Goal: Task Accomplishment & Management: Complete application form

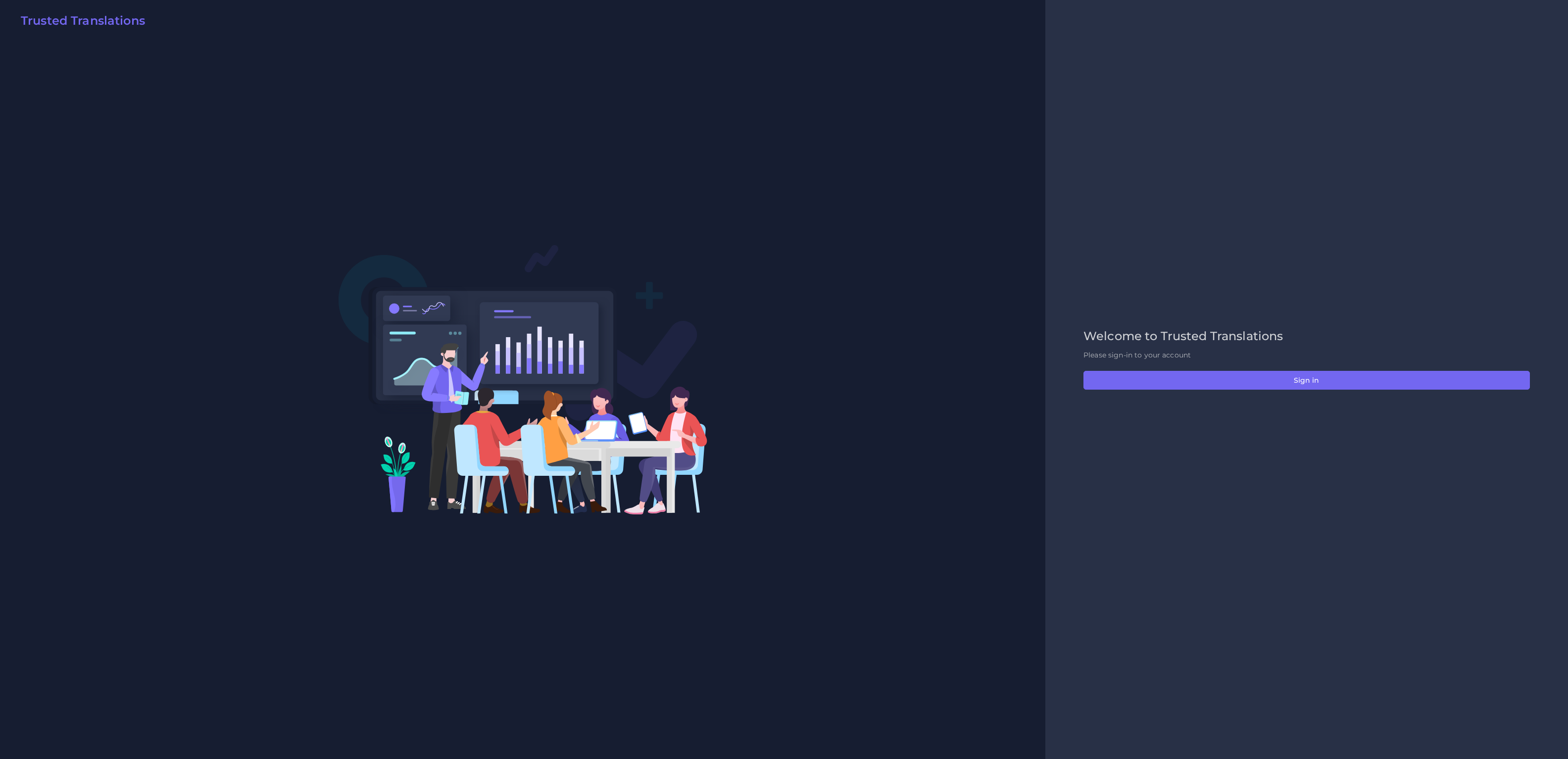
click at [1244, 393] on div "Welcome to Trusted Translations Please sign-in to your account Sign in" at bounding box center [1306, 380] width 467 height 101
click at [1245, 382] on button "Sign in" at bounding box center [1306, 380] width 447 height 19
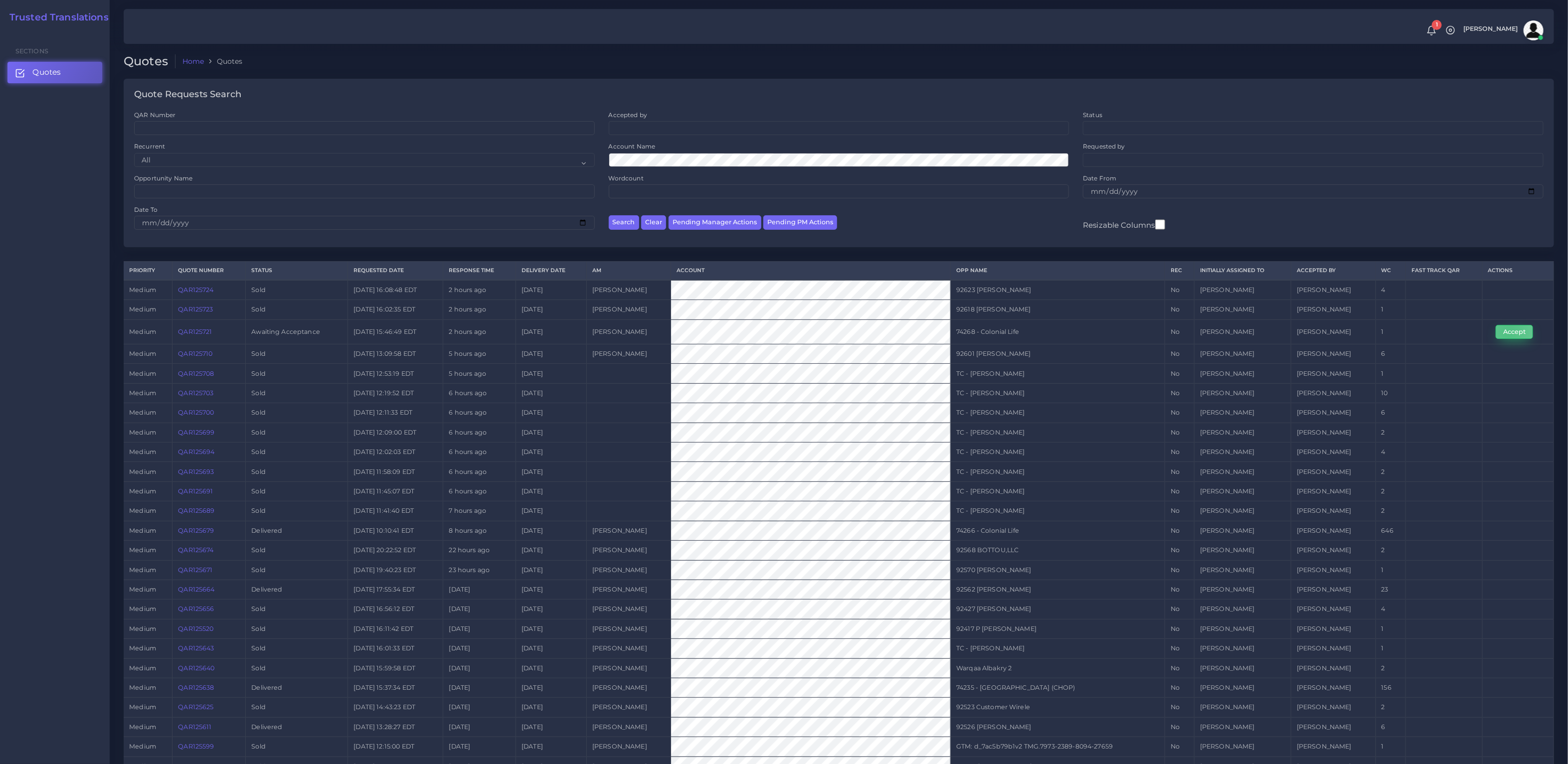
click at [1507, 334] on button "Accept" at bounding box center [1513, 332] width 37 height 14
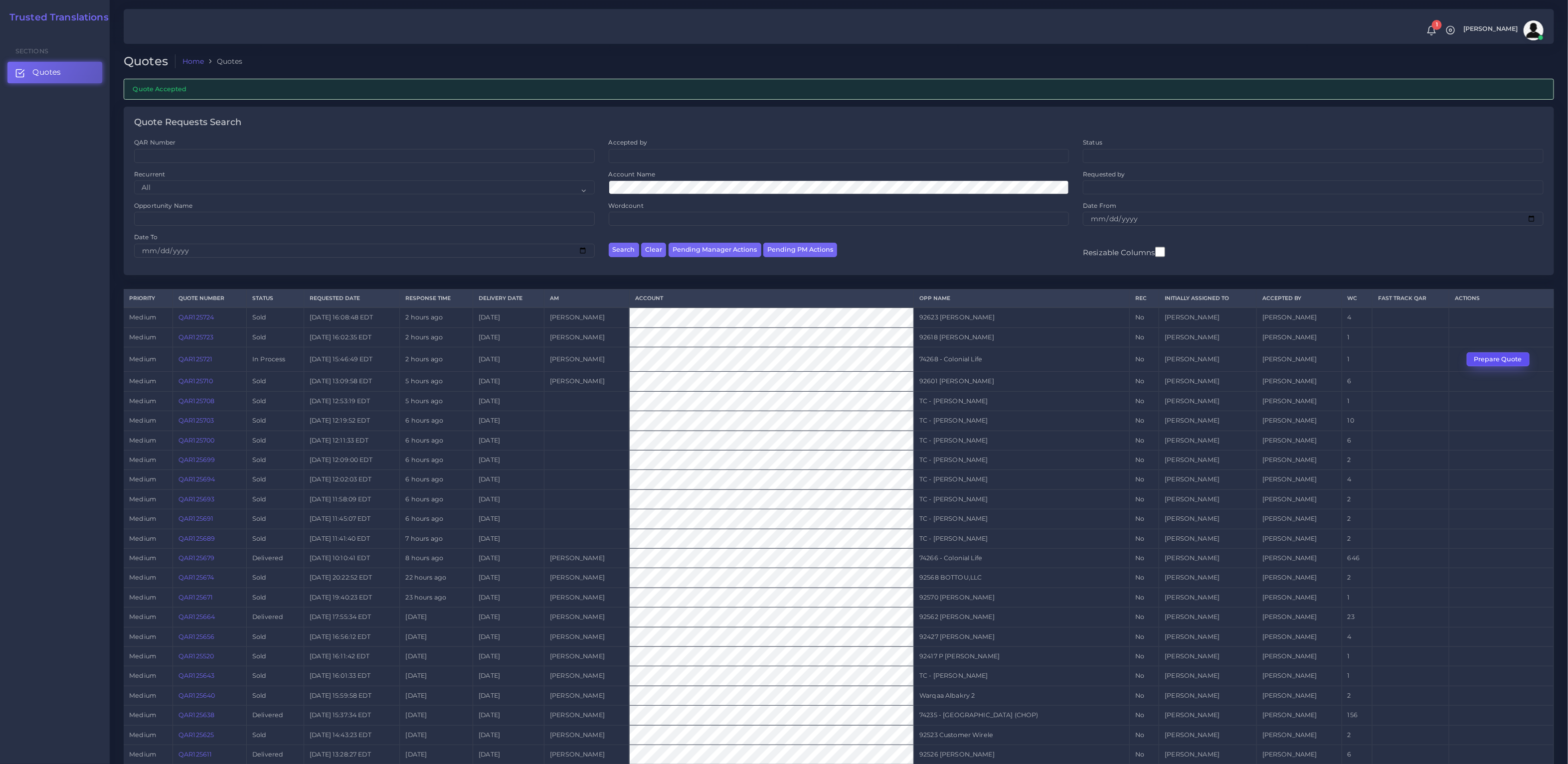
click at [1505, 356] on button "Prepare Quote" at bounding box center [1498, 359] width 63 height 14
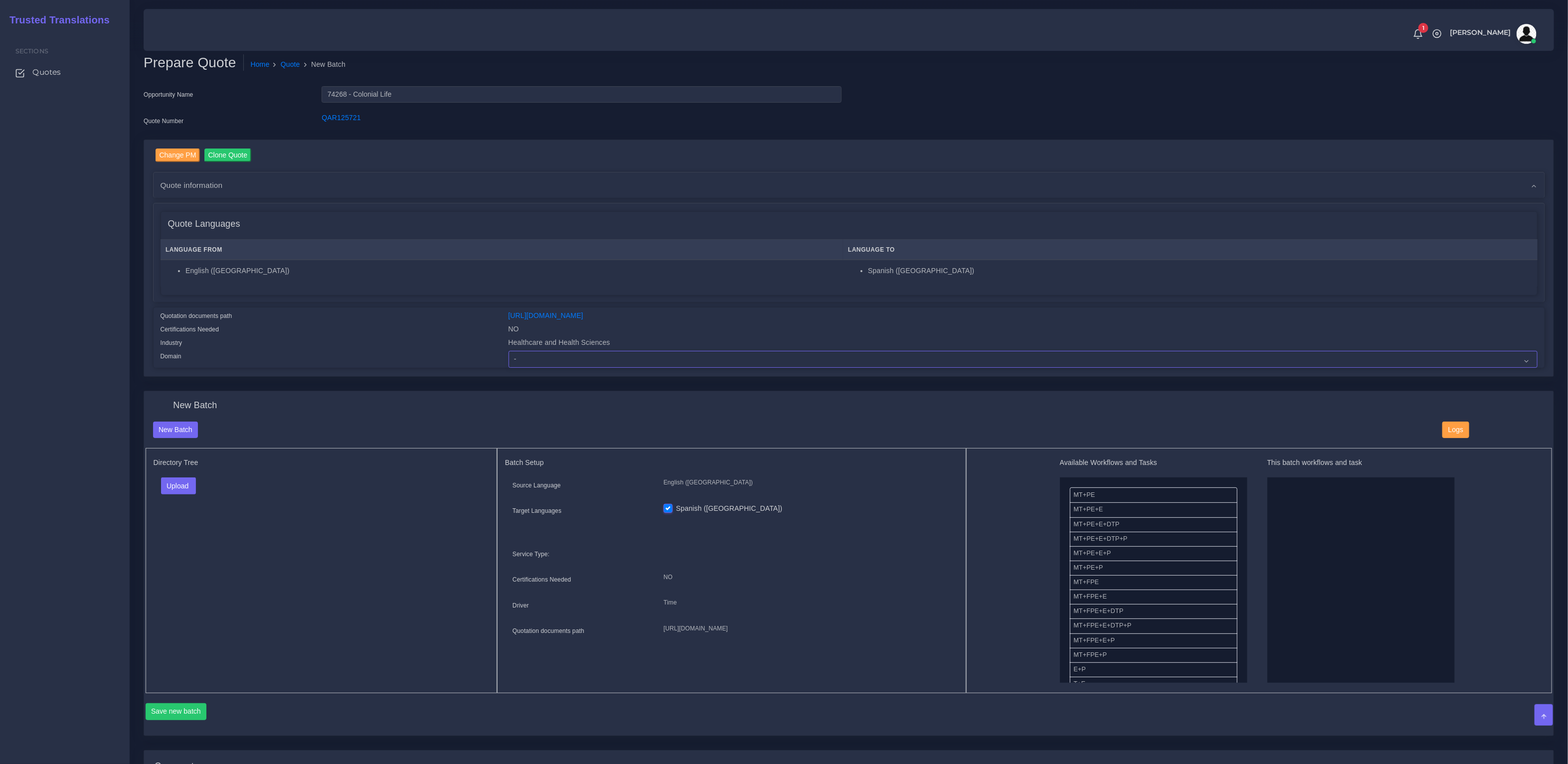
click at [565, 360] on select "- Advertising and Media Agriculture, Forestry and Fishing Architecture, Buildin…" at bounding box center [1022, 359] width 1029 height 17
select select "Healthcare and Health Sciences"
click at [508, 351] on select "- Advertising and Media Agriculture, Forestry and Fishing Architecture, Buildin…" at bounding box center [1022, 359] width 1029 height 17
click at [374, 231] on div "Quote Languages" at bounding box center [849, 224] width 1376 height 25
click at [186, 482] on button "Upload" at bounding box center [179, 485] width 35 height 17
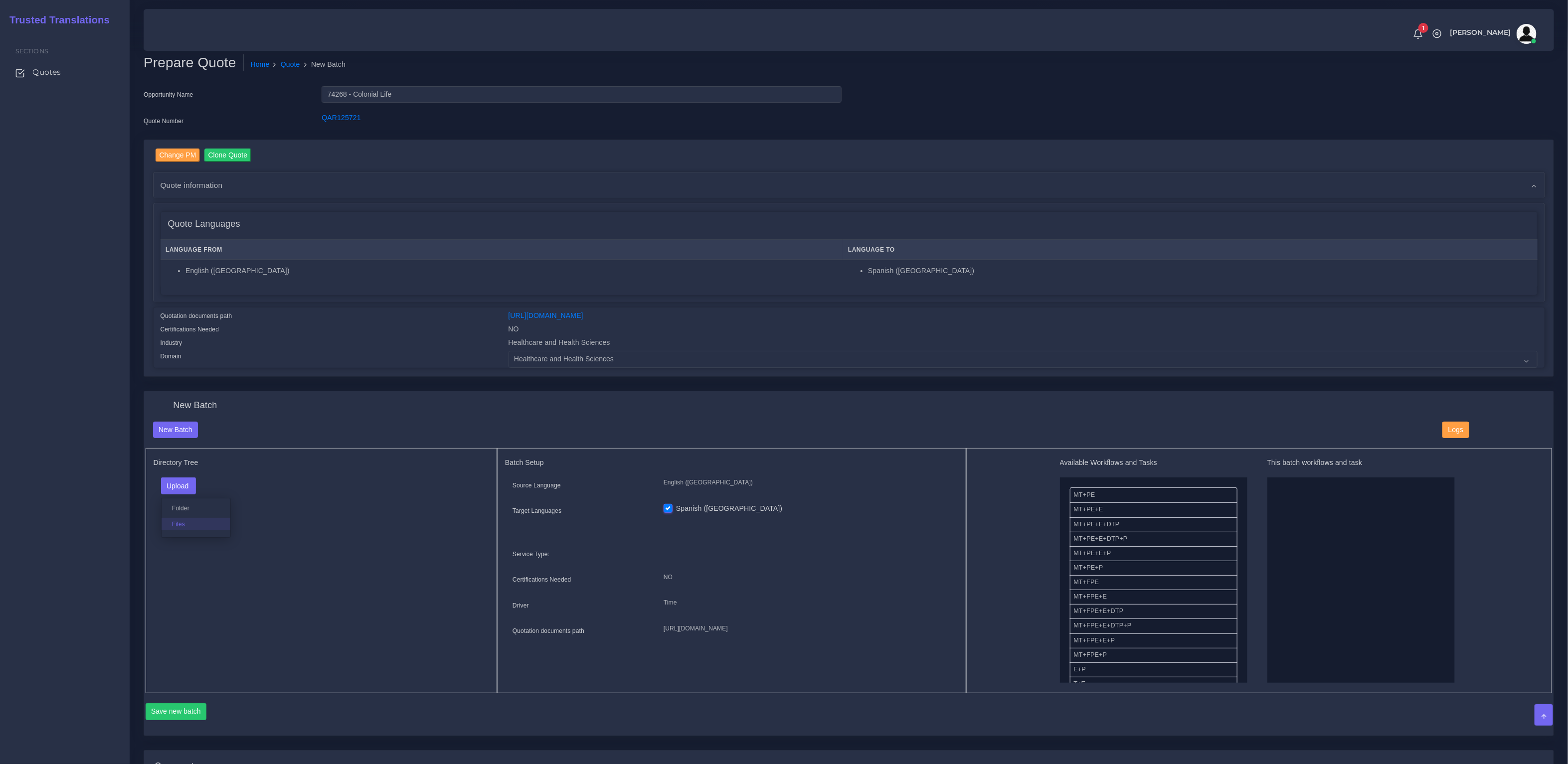
click at [188, 520] on label "Files" at bounding box center [195, 524] width 69 height 12
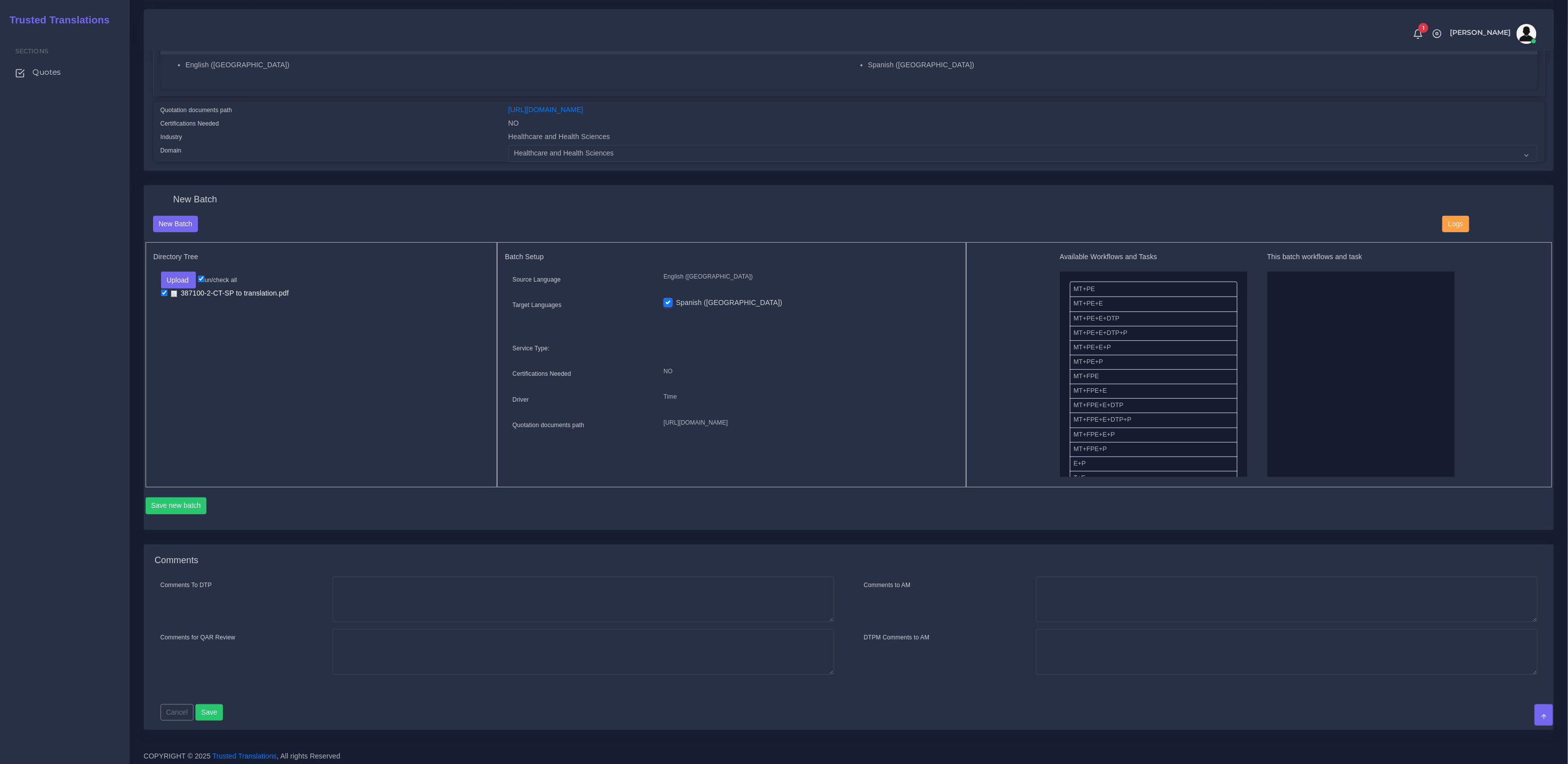
drag, startPoint x: 1095, startPoint y: 285, endPoint x: 1384, endPoint y: 319, distance: 291.0
drag, startPoint x: 1097, startPoint y: 307, endPoint x: 1388, endPoint y: 351, distance: 294.3
click at [176, 500] on button "Save new batch" at bounding box center [176, 505] width 62 height 17
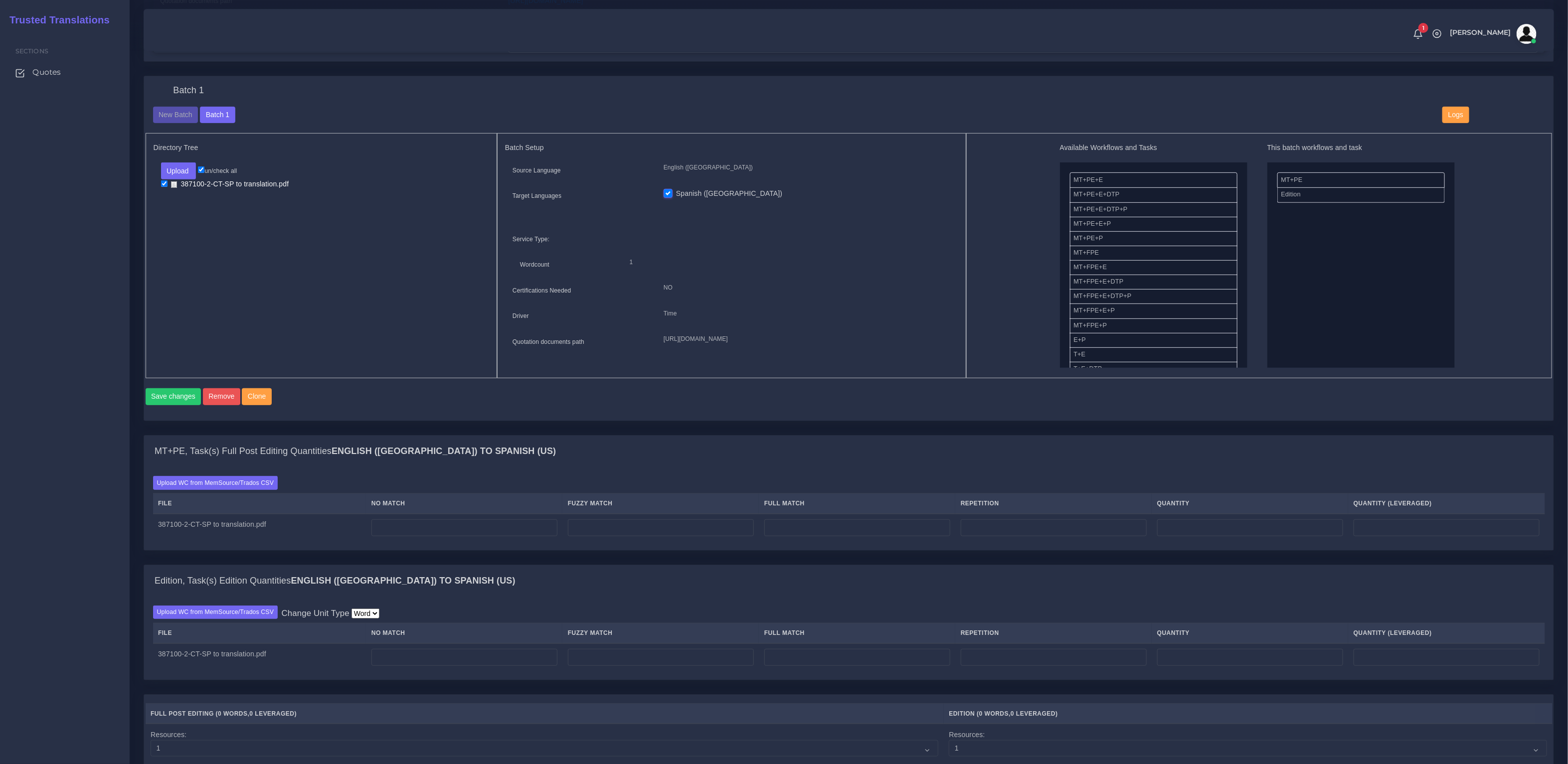
scroll to position [345, 0]
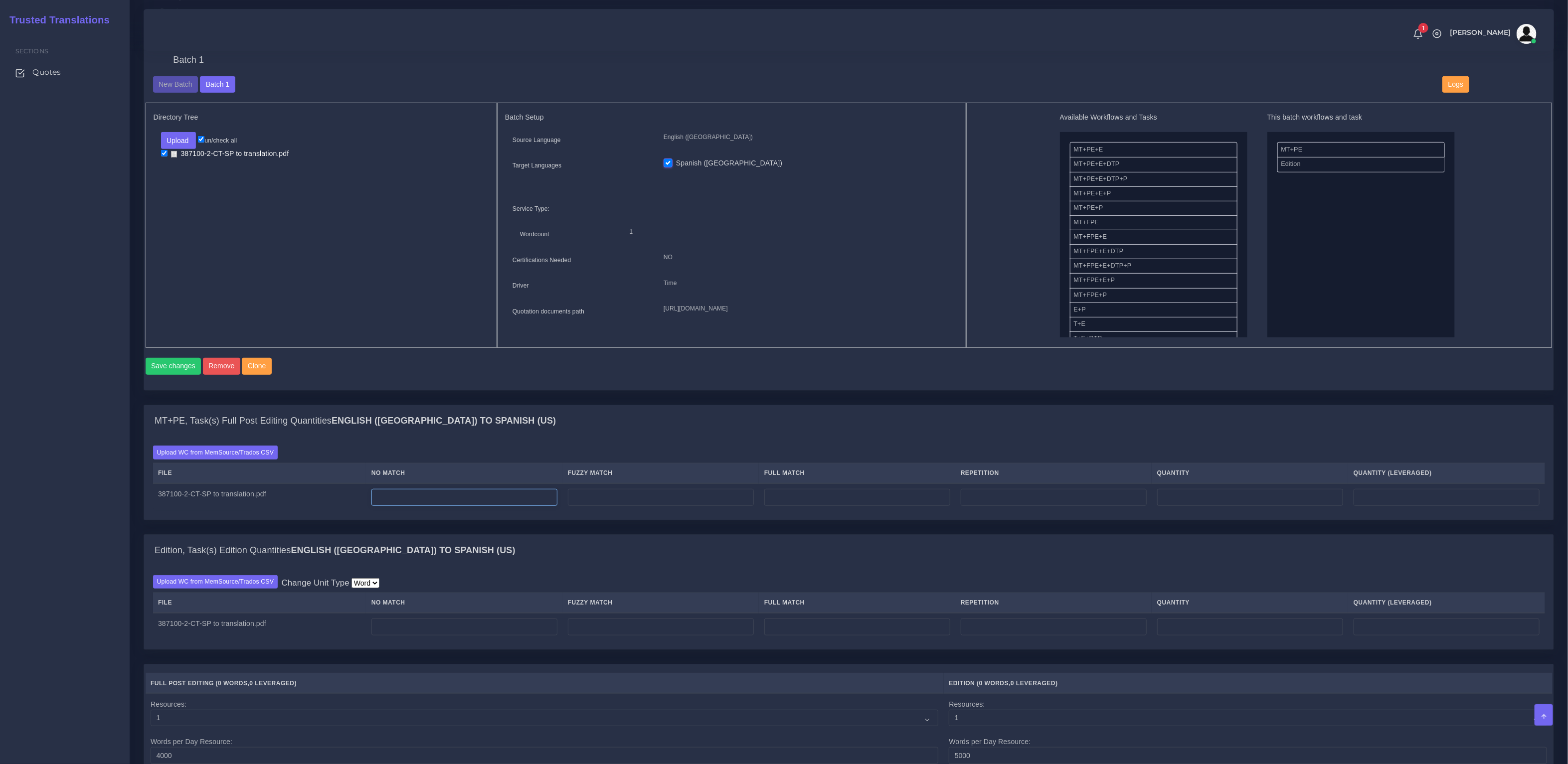
click at [490, 503] on input "number" at bounding box center [464, 496] width 186 height 17
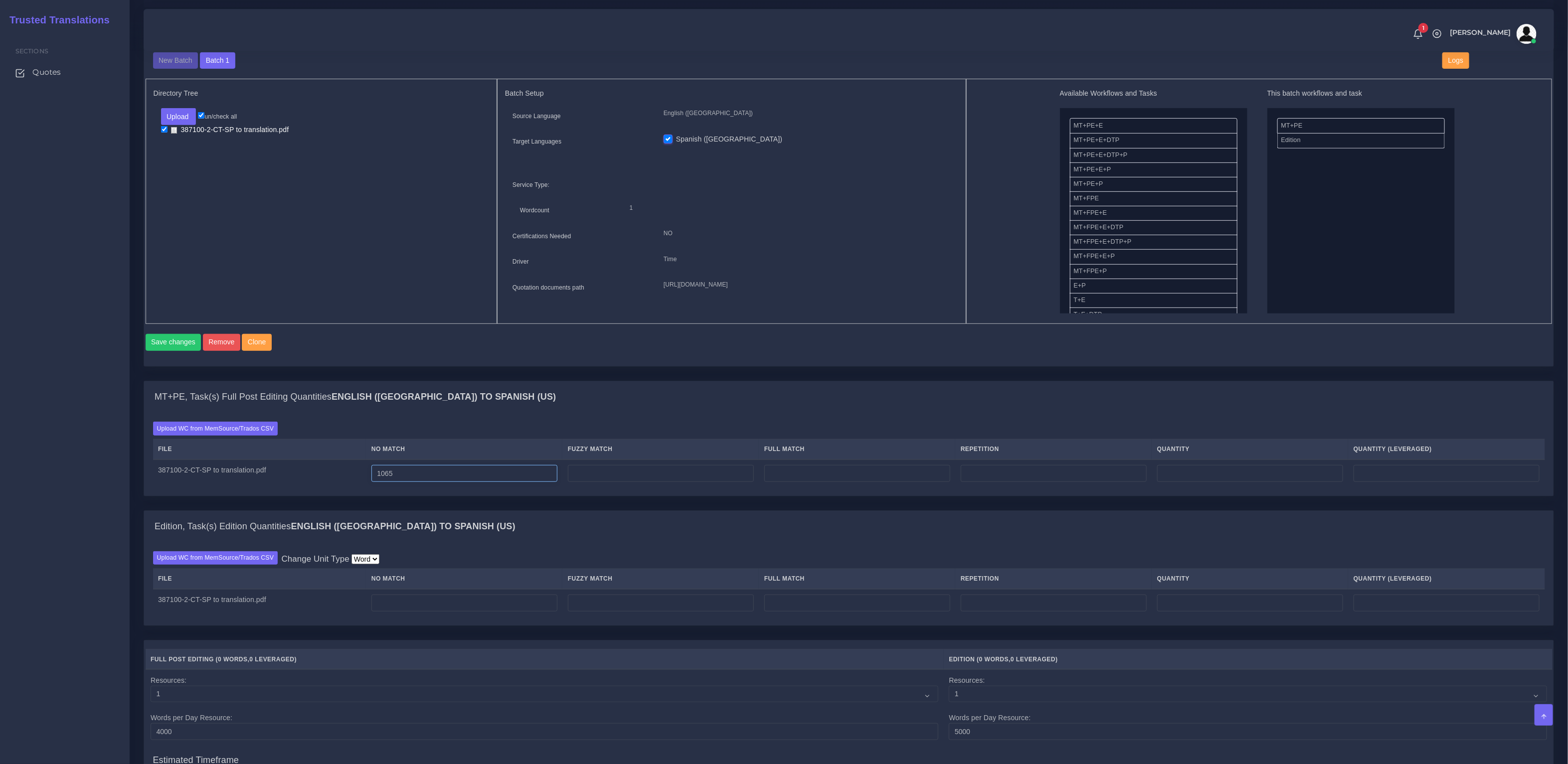
scroll to position [376, 0]
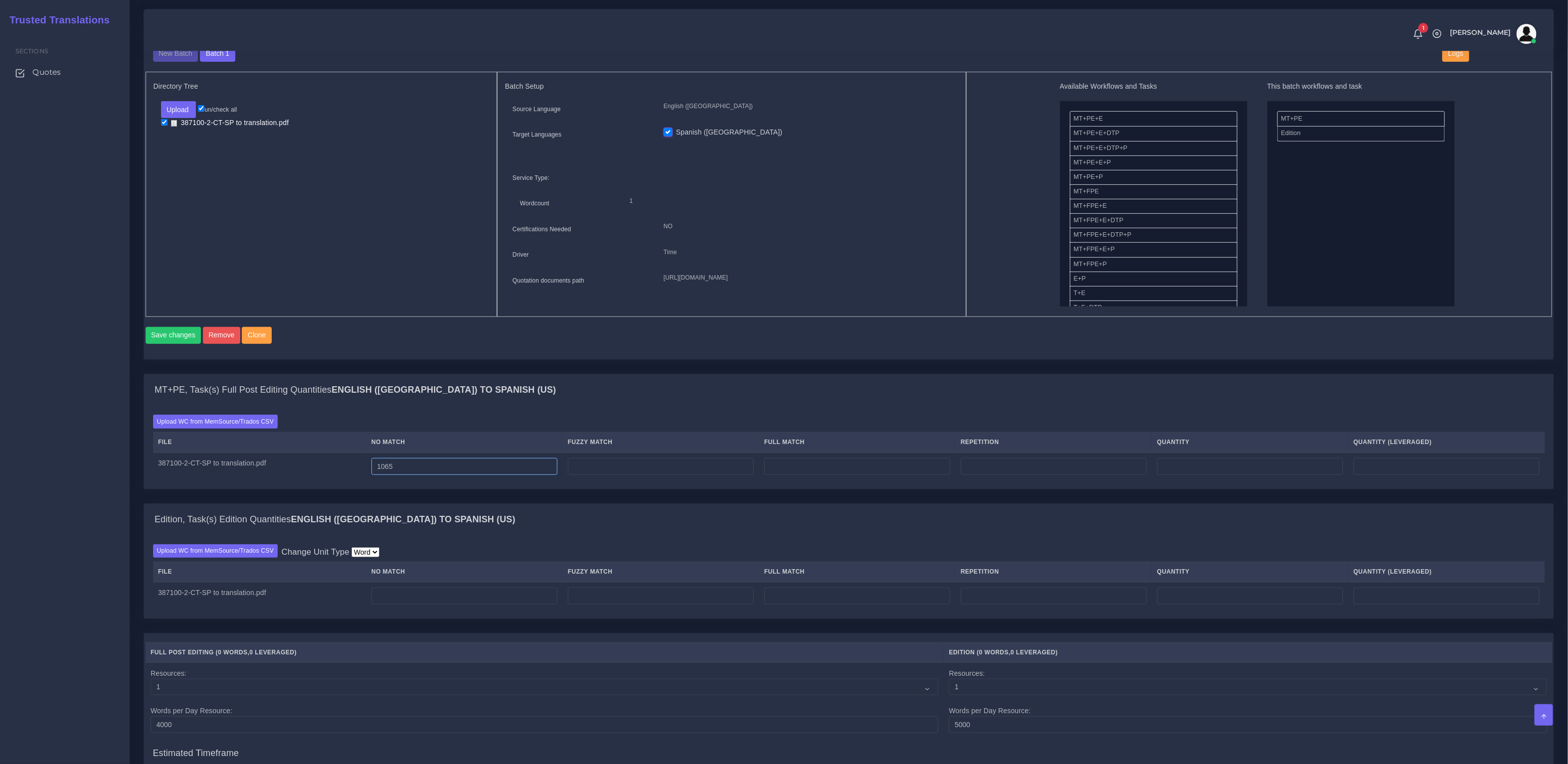
type input "1065"
click at [632, 605] on input "number" at bounding box center [660, 596] width 186 height 17
click at [521, 600] on input "number" at bounding box center [464, 596] width 186 height 17
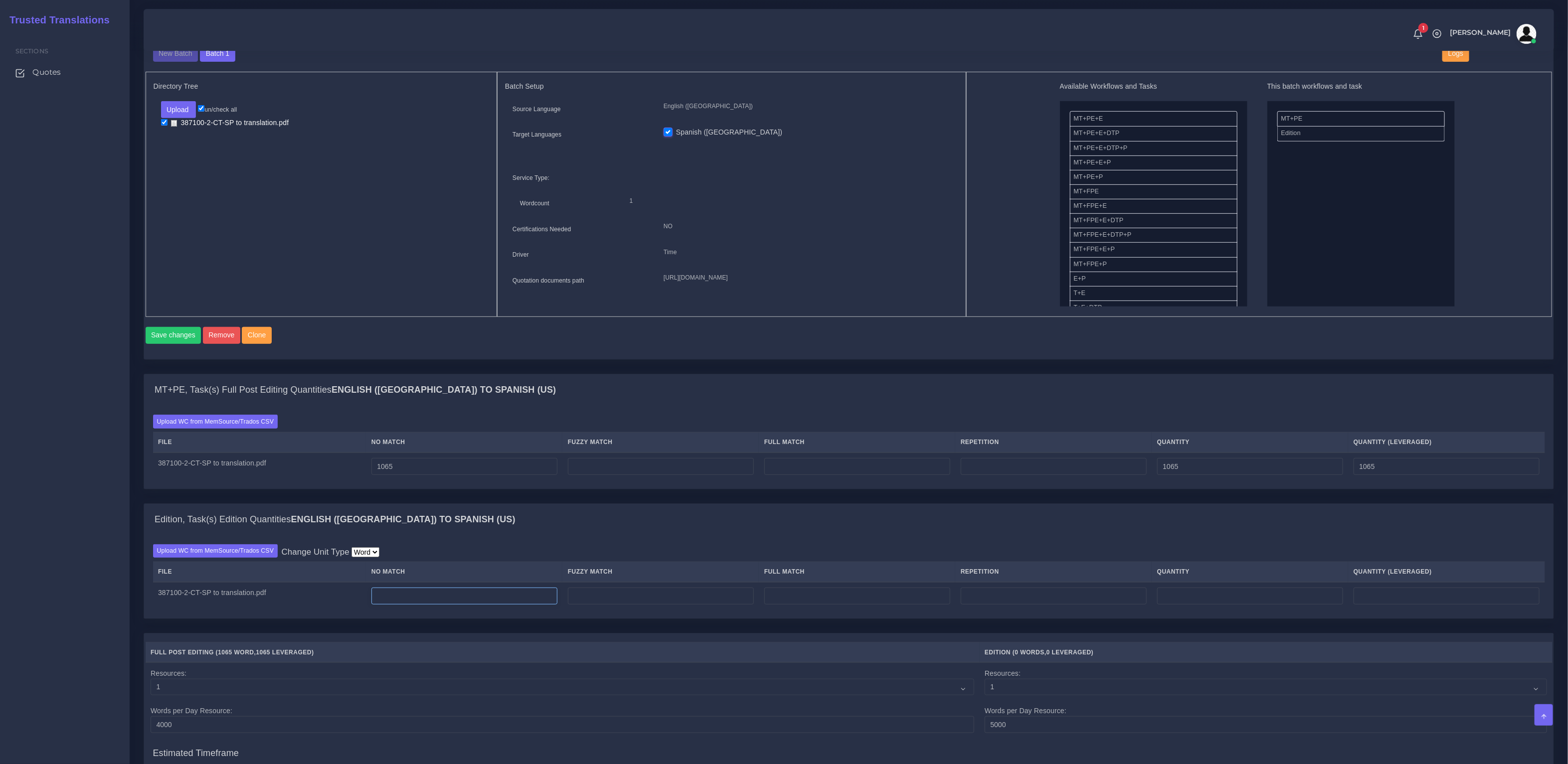
type input "0"
click at [480, 605] on input "number" at bounding box center [464, 596] width 186 height 17
type input "54"
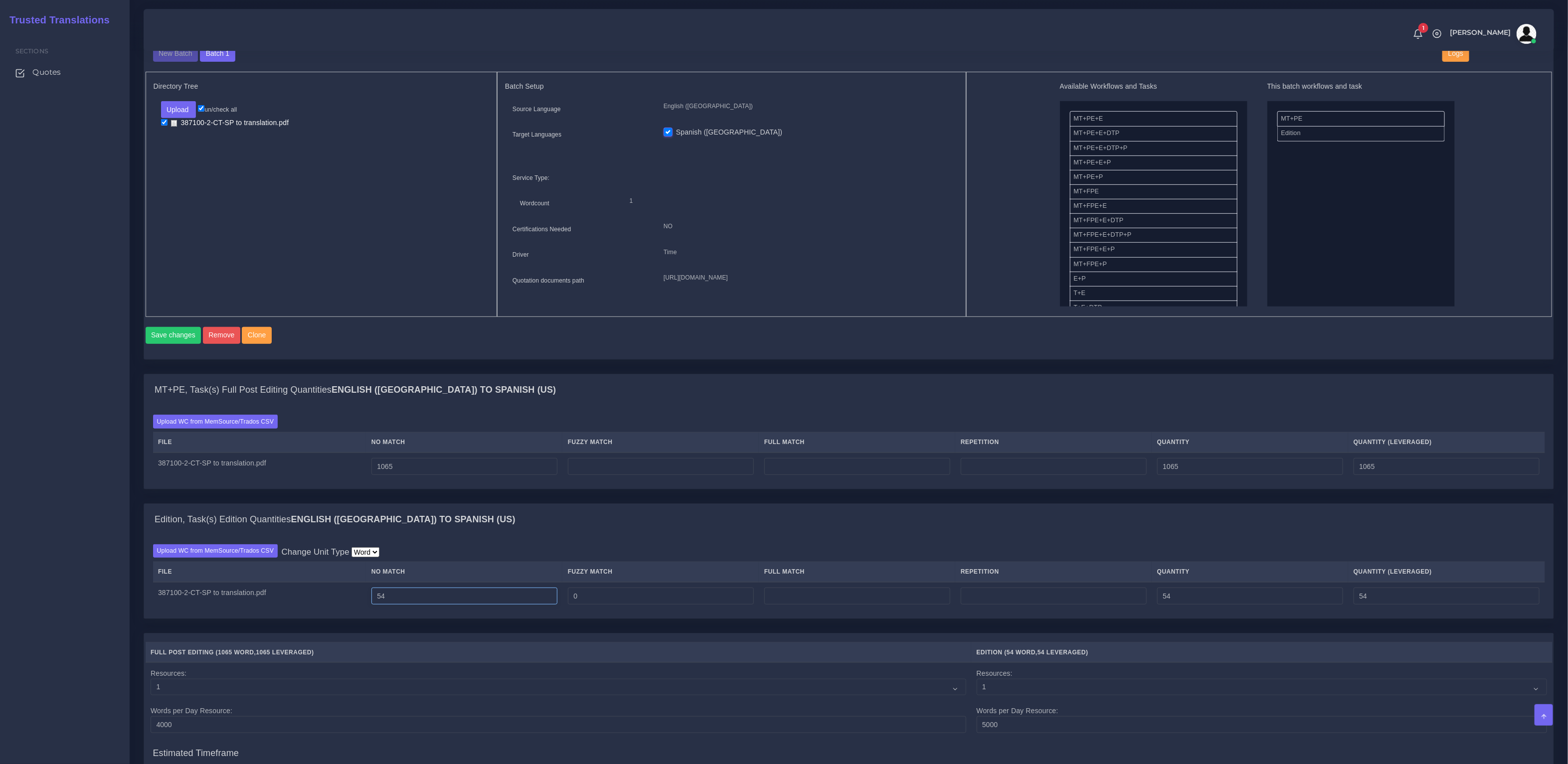
drag, startPoint x: 431, startPoint y: 604, endPoint x: 406, endPoint y: 602, distance: 25.1
click at [406, 602] on input "54" at bounding box center [464, 596] width 186 height 17
type input "58"
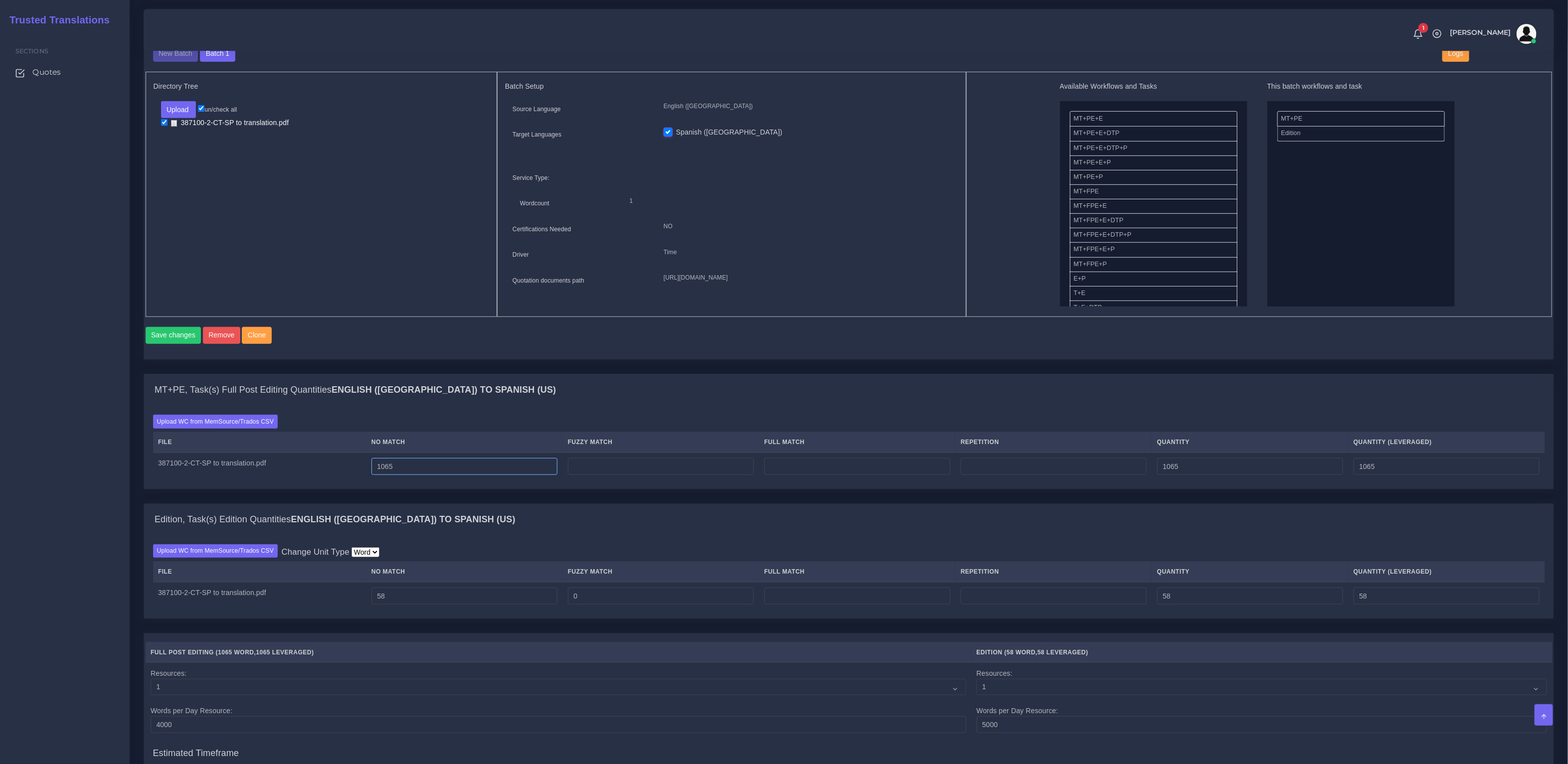
drag, startPoint x: 443, startPoint y: 481, endPoint x: 344, endPoint y: 481, distance: 99.0
click at [344, 481] on tr "387100-2-CT-SP to translation.pdf 1065 1065 1065" at bounding box center [849, 466] width 1392 height 28
drag, startPoint x: 357, startPoint y: 464, endPoint x: 338, endPoint y: 462, distance: 19.1
click at [338, 462] on tr "387100-2-CT-SP to translation.pdf 1065 1065 1065" at bounding box center [849, 466] width 1392 height 28
click at [443, 475] on input "1065" at bounding box center [464, 466] width 186 height 17
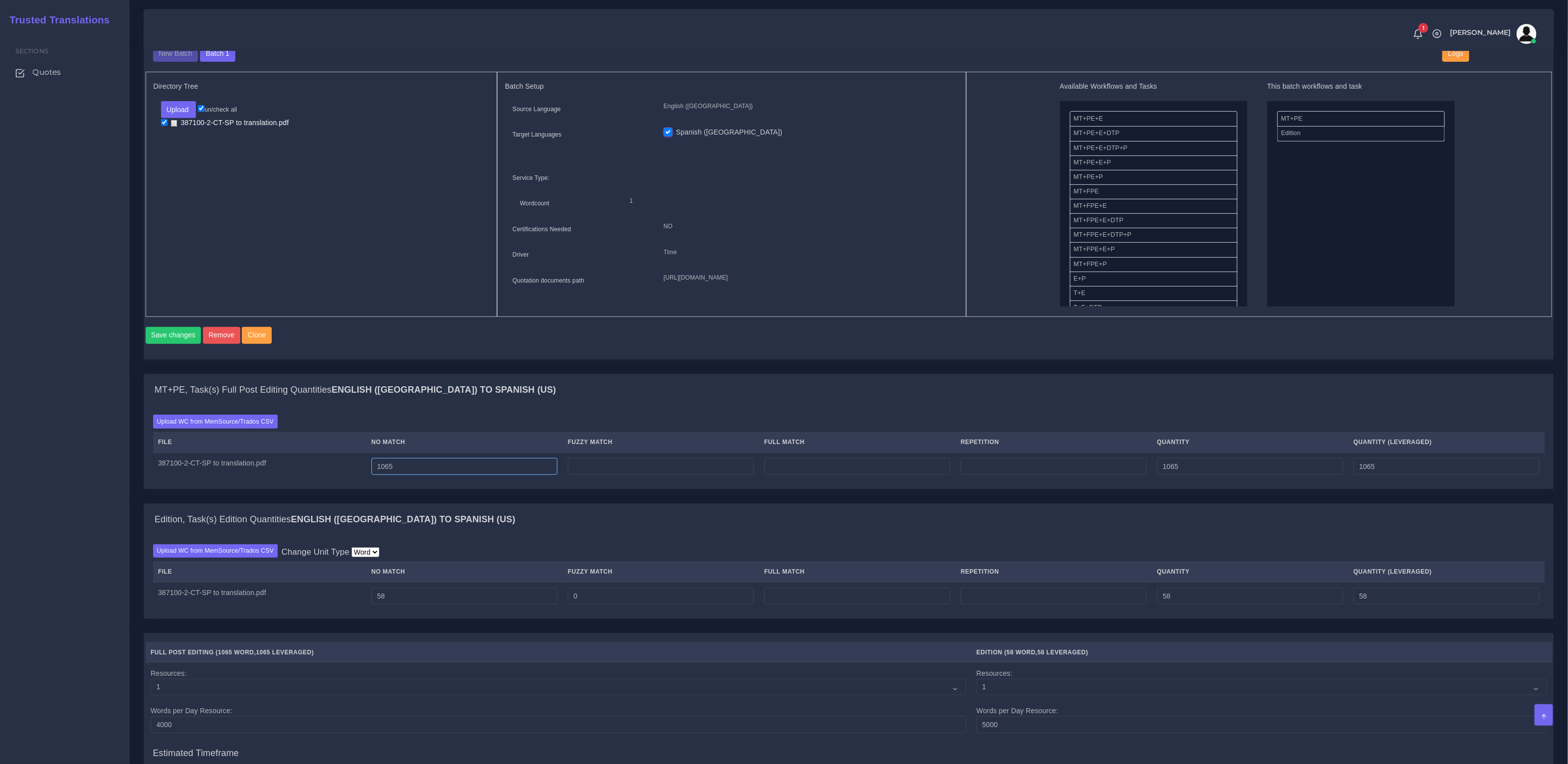
drag, startPoint x: 457, startPoint y: 473, endPoint x: 314, endPoint y: 464, distance: 143.3
click at [314, 464] on tr "387100-2-CT-SP to translation.pdf 1065 1065 1065" at bounding box center [849, 466] width 1392 height 28
paste input "354"
type input "354"
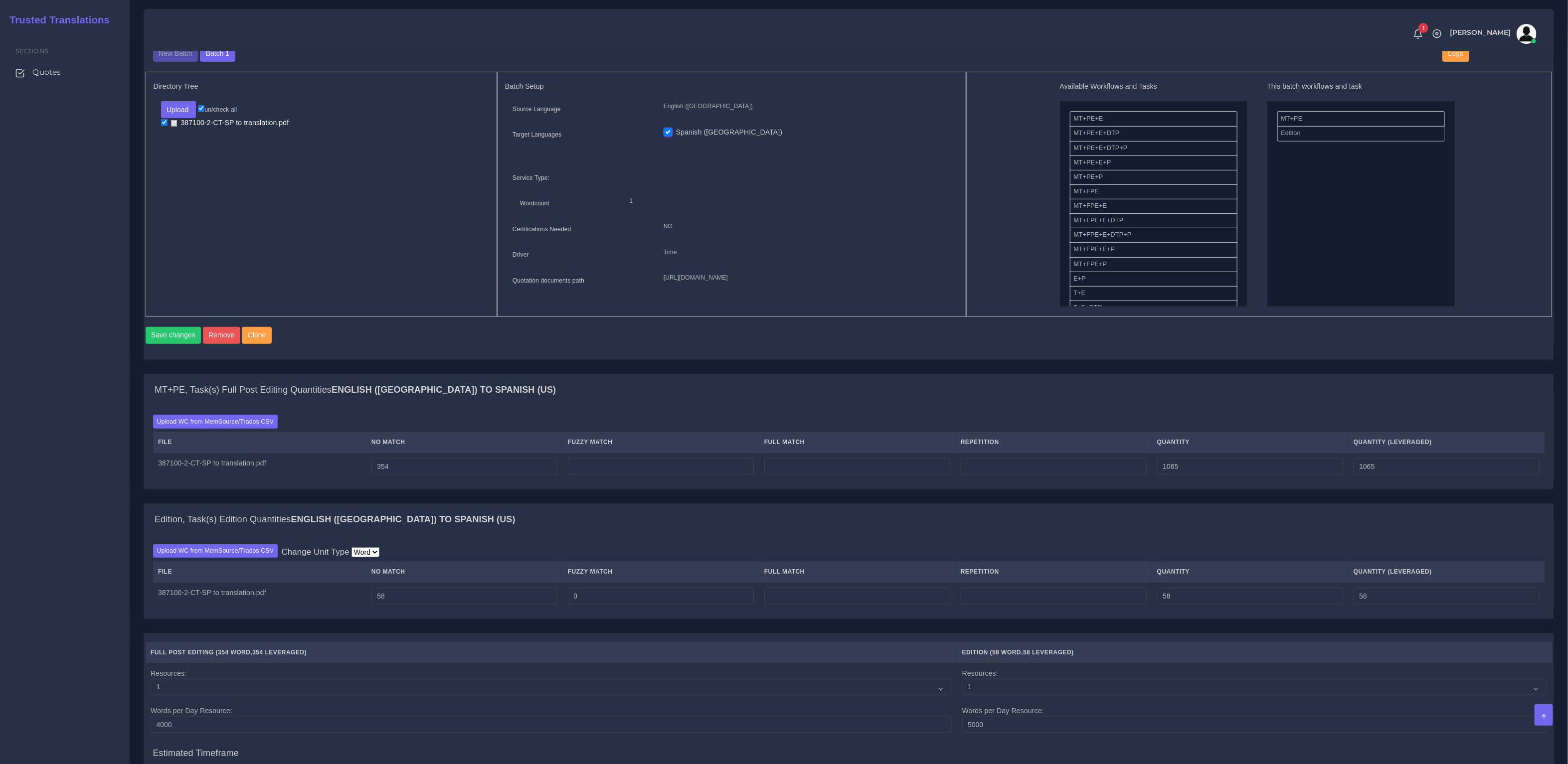
type input "354"
click at [637, 468] on input "number" at bounding box center [660, 466] width 186 height 17
paste input "612"
type input "612"
type input "966"
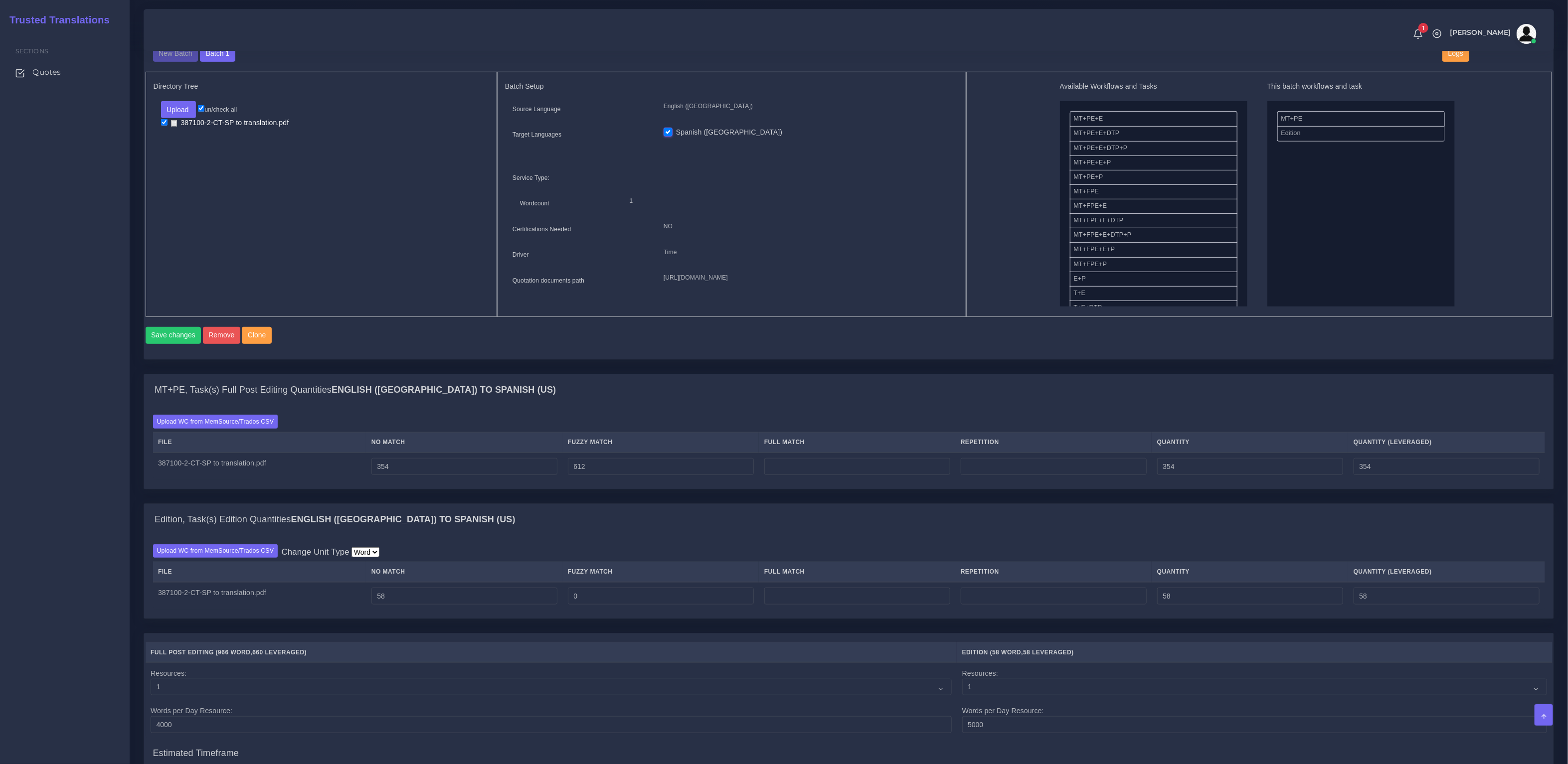
type input "660"
click at [806, 474] on input "number" at bounding box center [857, 466] width 186 height 17
paste input "78"
type input "78"
type input "1044"
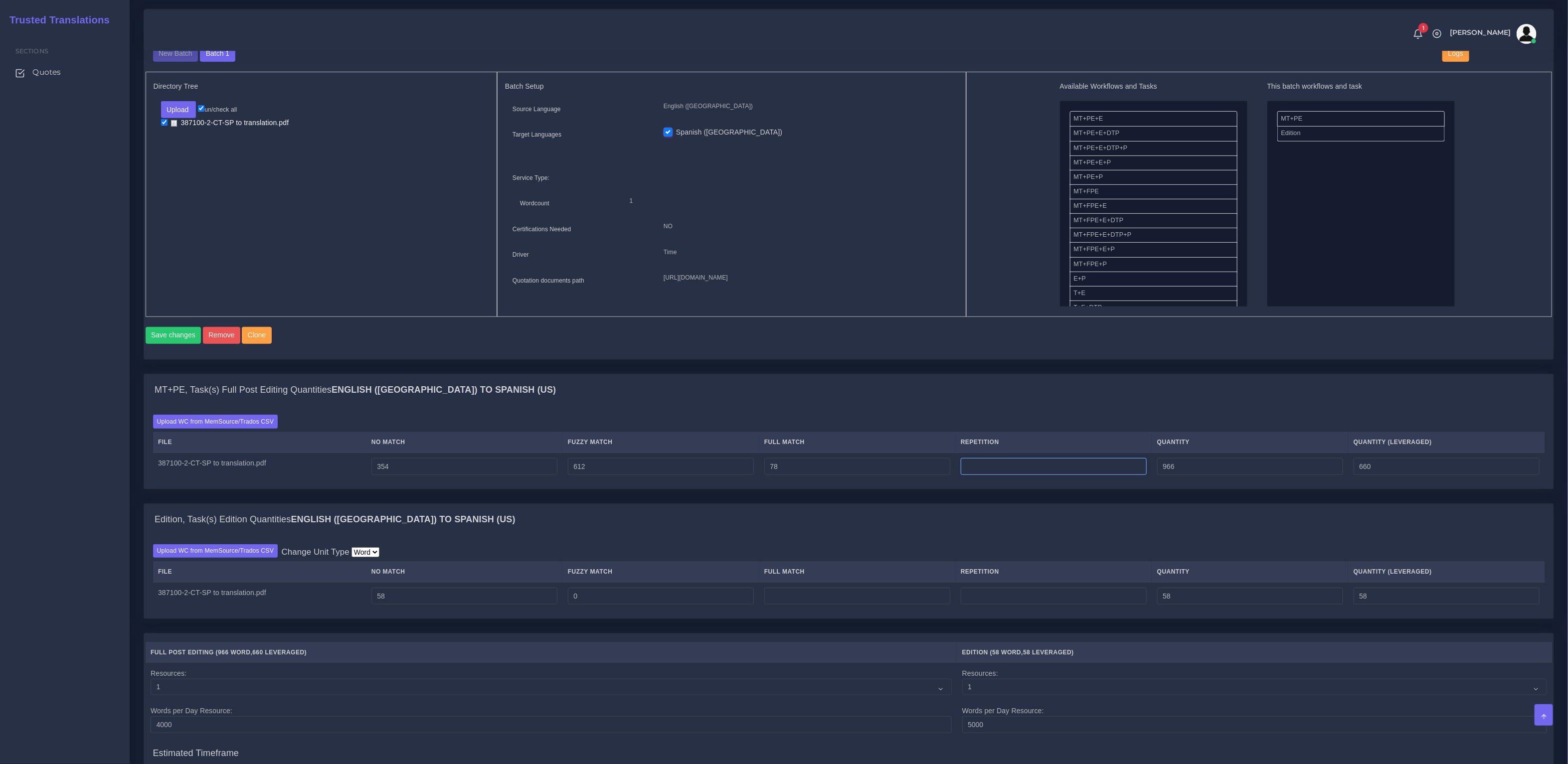
type input "679"
click at [1041, 471] on input "number" at bounding box center [1053, 466] width 186 height 17
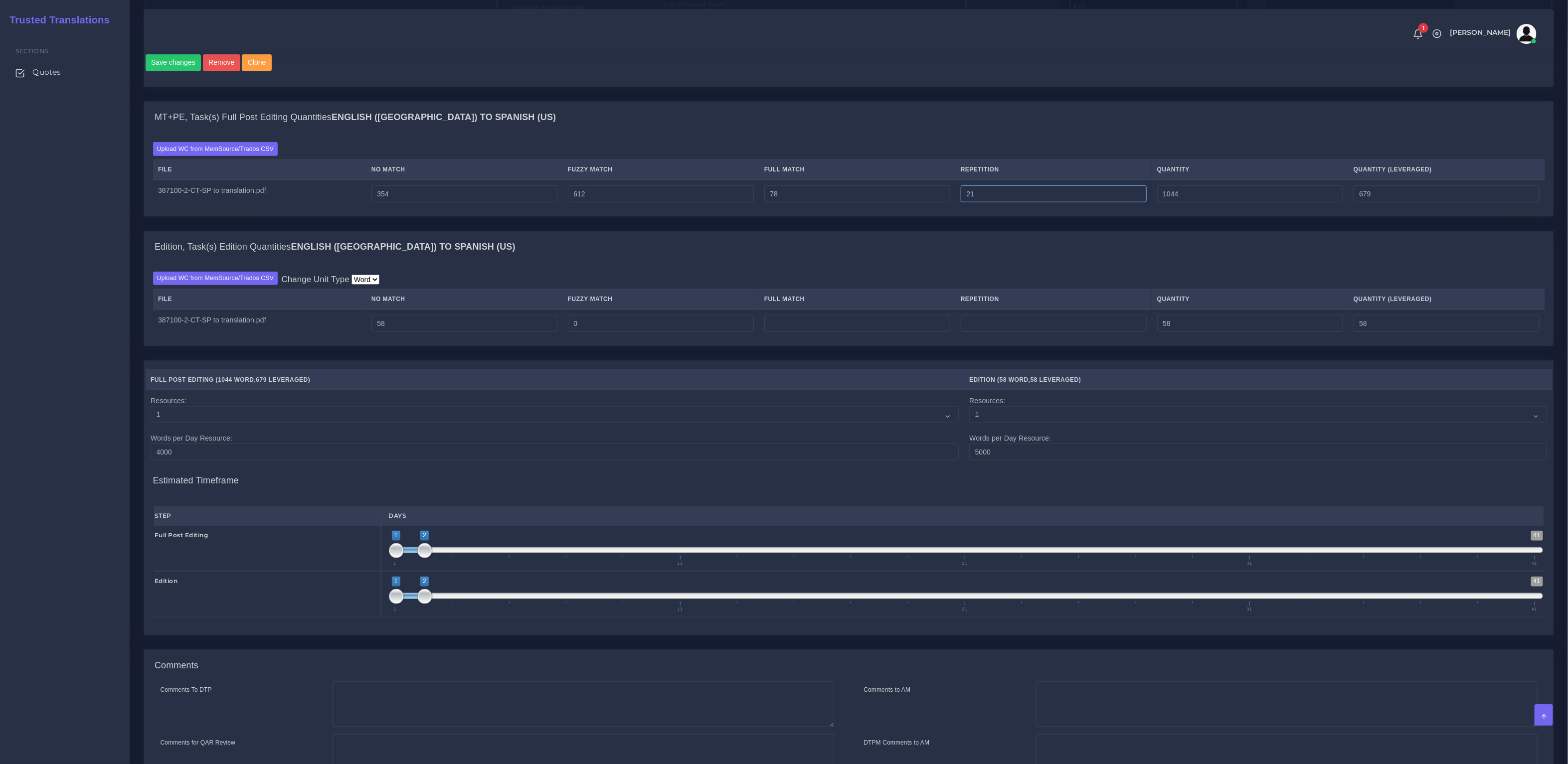
scroll to position [760, 0]
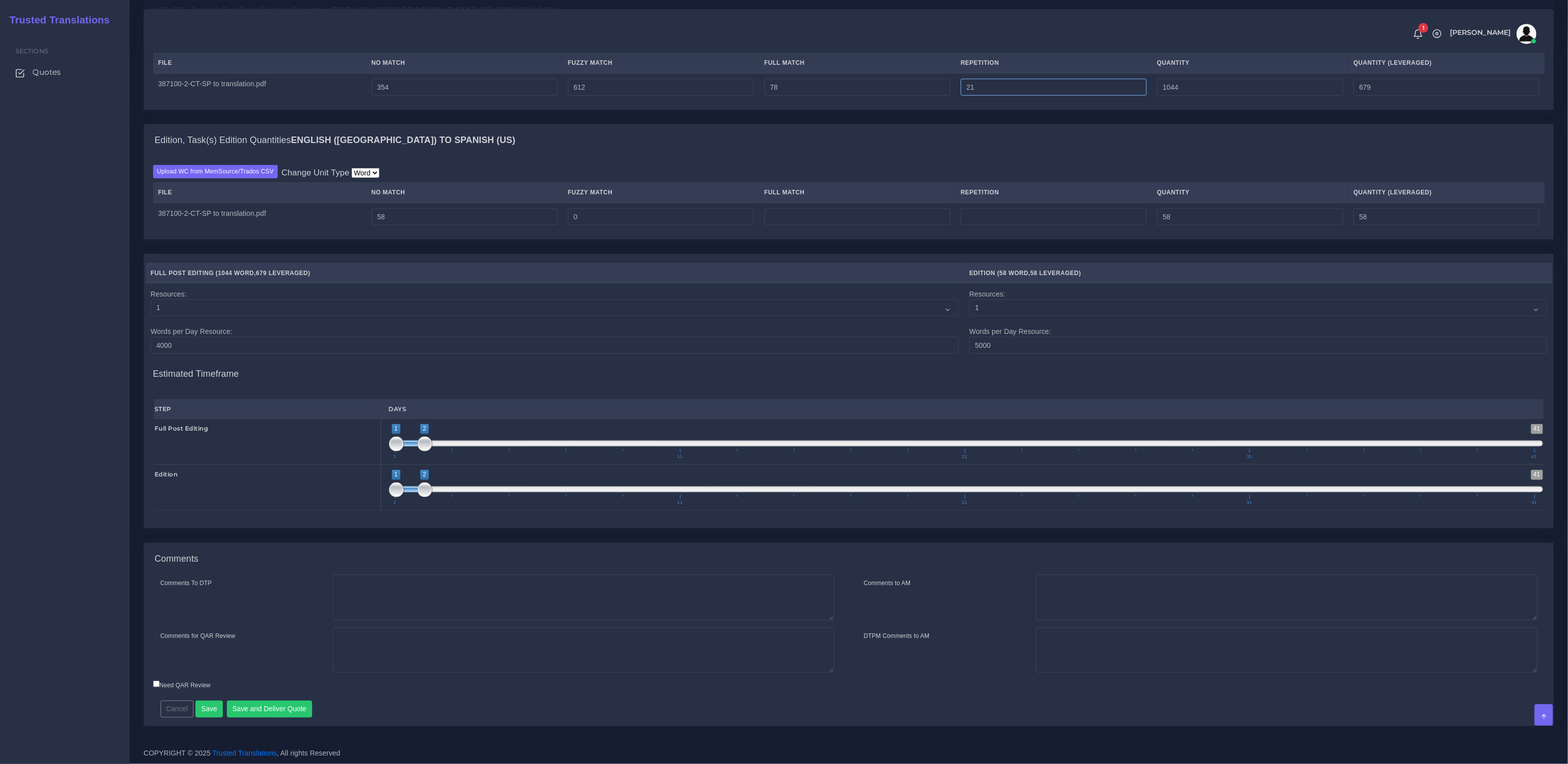
type input "21"
click at [431, 598] on textarea "Comments To DTP" at bounding box center [584, 598] width 502 height 46
type input "1065"
type input "684"
type textarea "No DTP needed."
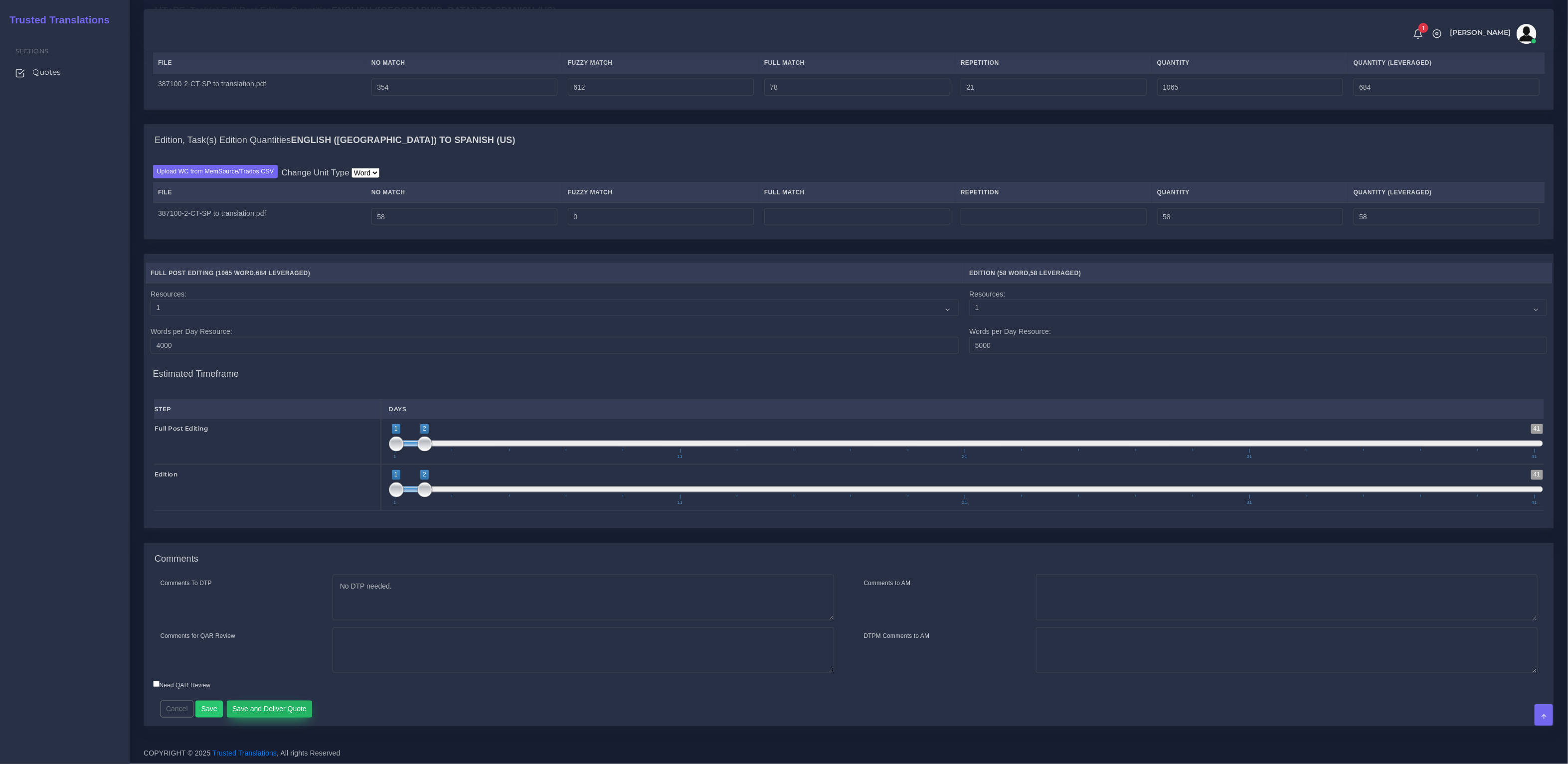
click at [255, 707] on button "Save and Deliver Quote" at bounding box center [269, 709] width 85 height 17
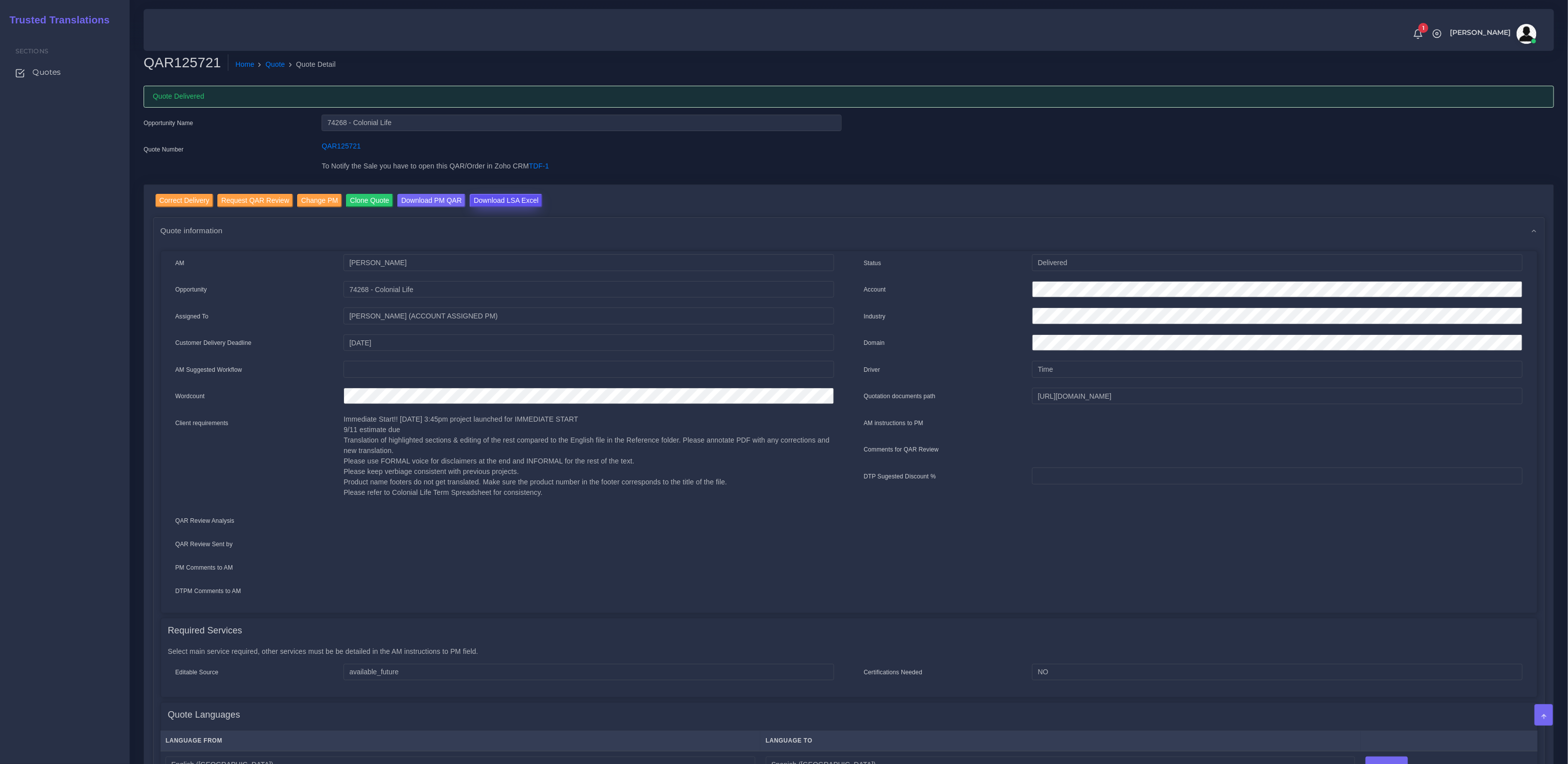
click at [506, 201] on input "Download LSA Excel" at bounding box center [505, 200] width 73 height 13
click at [270, 67] on link "Quote" at bounding box center [276, 64] width 19 height 11
